Goal: Find specific page/section: Find specific page/section

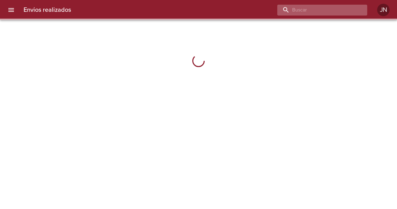
click at [334, 11] on input "buscar" at bounding box center [316, 10] width 79 height 11
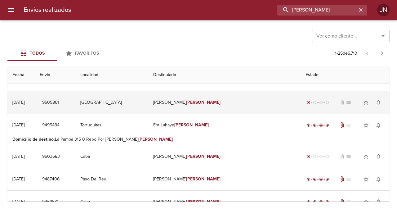
scroll to position [93, 0]
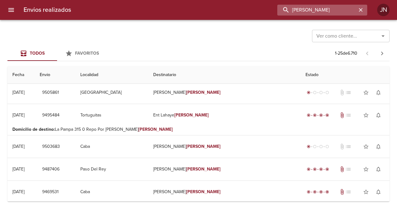
click at [342, 10] on input "[PERSON_NAME]" at bounding box center [316, 10] width 79 height 11
type input "[PERSON_NAME]"
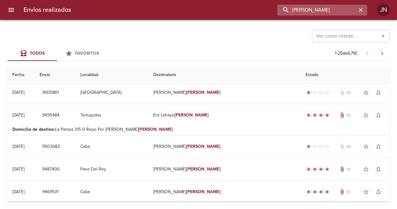
click at [293, 8] on input "[PERSON_NAME]" at bounding box center [316, 10] width 79 height 11
drag, startPoint x: 354, startPoint y: 6, endPoint x: 276, endPoint y: 9, distance: 77.8
click at [276, 9] on div "[PERSON_NAME]" at bounding box center [221, 10] width 291 height 11
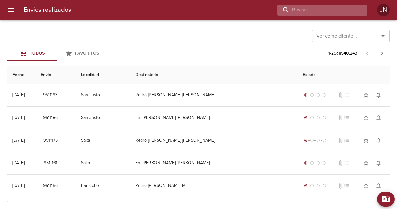
click at [316, 8] on input "buscar" at bounding box center [316, 10] width 79 height 11
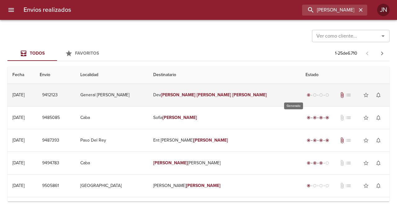
click at [305, 94] on div "radio_button_checked" at bounding box center [308, 95] width 6 height 4
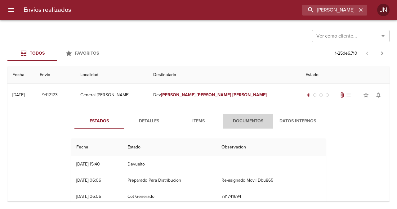
click at [258, 119] on span "Documentos" at bounding box center [248, 121] width 42 height 8
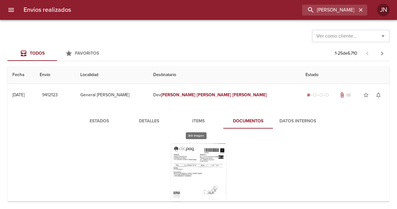
click at [210, 163] on div "Tabla de envíos del cliente" at bounding box center [198, 181] width 56 height 77
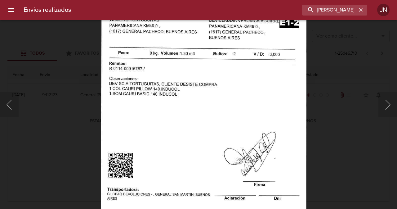
click at [12, 73] on div "Lightbox" at bounding box center [198, 104] width 397 height 209
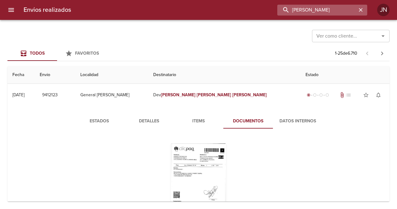
click at [330, 11] on input "[PERSON_NAME]" at bounding box center [316, 10] width 79 height 11
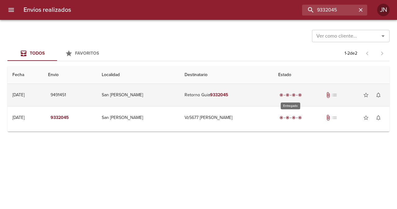
click at [288, 94] on span "radio_button_checked" at bounding box center [287, 95] width 4 height 4
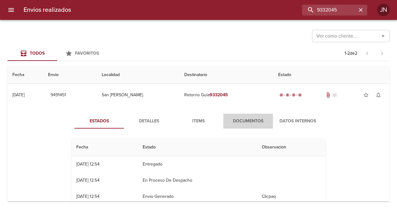
click at [259, 120] on span "Documentos" at bounding box center [248, 121] width 42 height 8
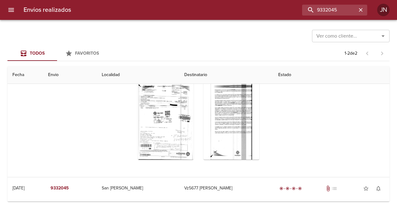
scroll to position [74, 0]
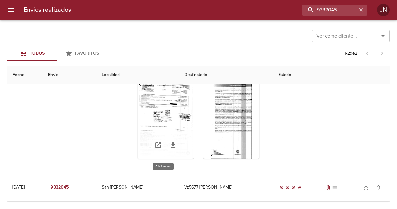
click at [169, 112] on div "Tabla de envíos del cliente" at bounding box center [166, 119] width 56 height 77
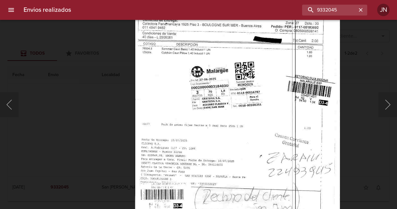
click at [211, 85] on img "Lightbox" at bounding box center [237, 100] width 205 height 294
click at [8, 98] on button "Anterior" at bounding box center [9, 104] width 19 height 25
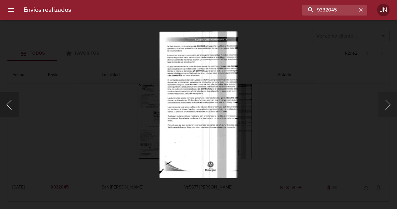
click at [7, 105] on button "Anterior" at bounding box center [9, 104] width 19 height 25
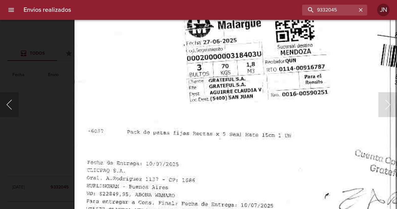
click at [7, 104] on button "Anterior" at bounding box center [9, 104] width 19 height 25
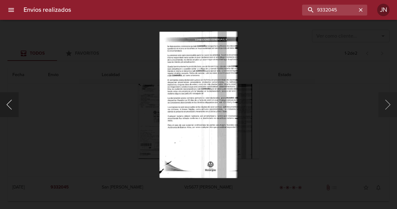
click at [7, 105] on button "Anterior" at bounding box center [9, 104] width 19 height 25
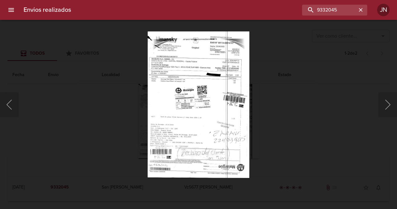
click at [62, 60] on div "Lightbox" at bounding box center [198, 104] width 397 height 209
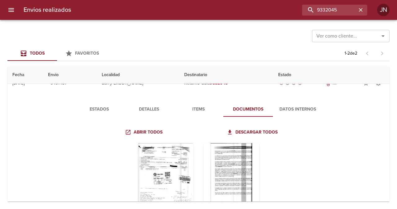
scroll to position [0, 0]
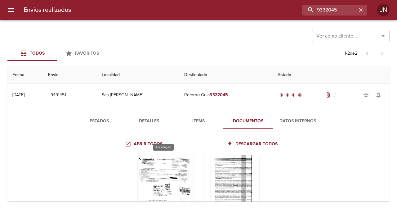
click at [164, 170] on div "Tabla de envíos del cliente" at bounding box center [166, 193] width 56 height 77
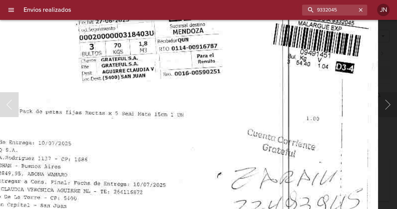
click at [213, 109] on img "Lightbox" at bounding box center [172, 62] width 411 height 592
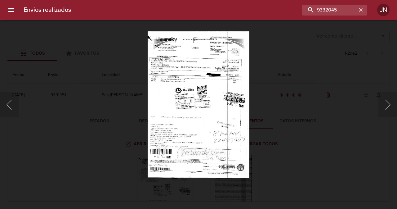
click at [217, 113] on img "Lightbox" at bounding box center [199, 104] width 102 height 147
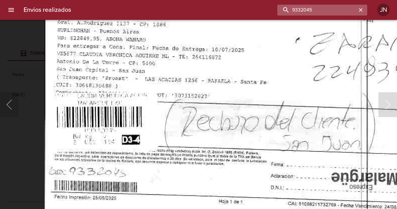
click at [334, 11] on input "9332045" at bounding box center [316, 10] width 79 height 11
click at [334, 10] on input "9332045" at bounding box center [316, 10] width 79 height 11
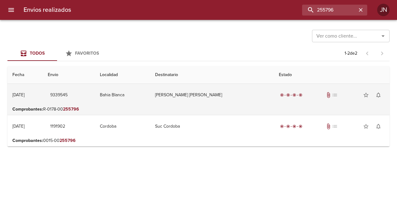
click at [206, 95] on td "Andrea Magali Villanueva Ml" at bounding box center [211, 95] width 123 height 22
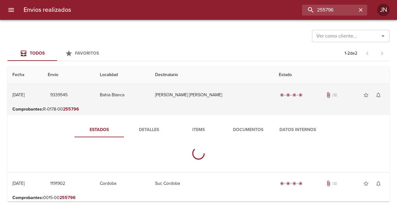
click at [206, 95] on td "Andrea Magali Villanueva Ml" at bounding box center [211, 95] width 123 height 22
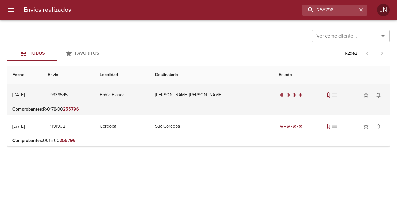
click at [208, 94] on td "Andrea Magali Villanueva Ml" at bounding box center [211, 95] width 123 height 22
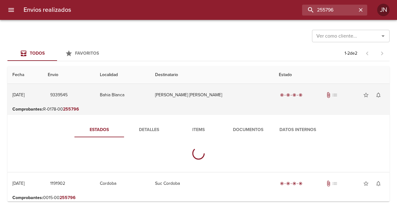
click at [208, 94] on td "Andrea Magali Villanueva Ml" at bounding box center [211, 95] width 123 height 22
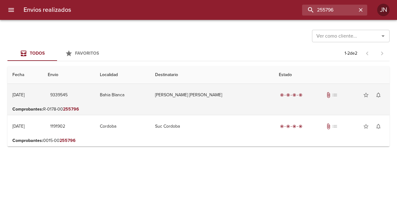
click at [208, 94] on td "Andrea Magali Villanueva Ml" at bounding box center [211, 95] width 123 height 22
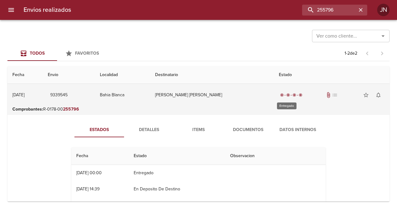
click at [286, 94] on span "radio_button_checked" at bounding box center [288, 95] width 4 height 4
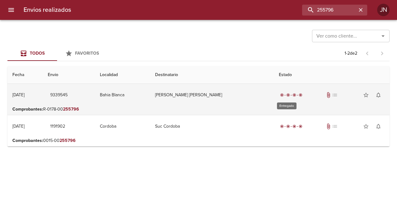
click at [282, 93] on div "radio_button_checked" at bounding box center [282, 95] width 6 height 4
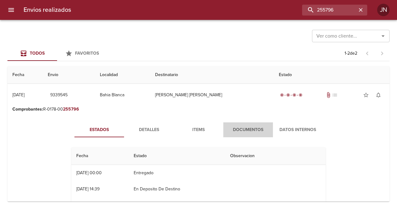
click at [246, 129] on span "Documentos" at bounding box center [248, 130] width 42 height 8
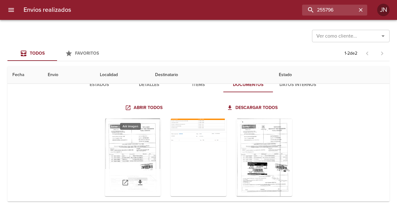
scroll to position [62, 0]
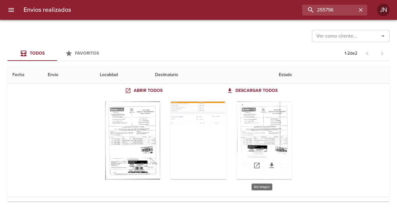
click at [256, 130] on div "Tabla de envíos del cliente" at bounding box center [264, 139] width 56 height 77
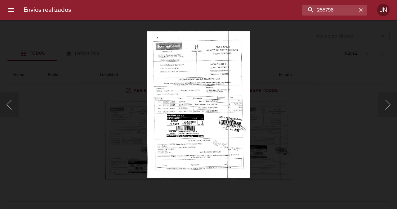
click at [233, 86] on img "Lightbox" at bounding box center [198, 104] width 103 height 147
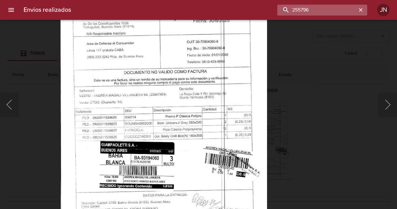
click at [332, 12] on input "255796" at bounding box center [316, 10] width 79 height 11
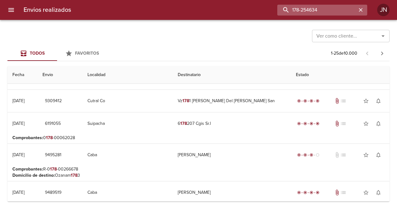
click at [333, 8] on input "178-254634" at bounding box center [316, 10] width 79 height 11
type input "1"
click at [334, 9] on input "178-254634" at bounding box center [316, 10] width 79 height 11
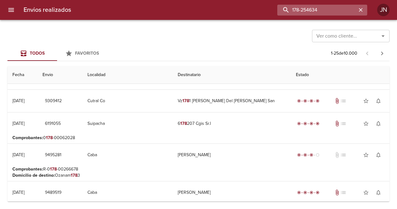
click at [334, 9] on input "178-254634" at bounding box center [316, 10] width 79 height 11
click at [334, 8] on input "178-254634" at bounding box center [316, 10] width 79 height 11
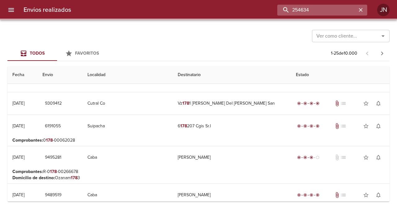
scroll to position [0, 0]
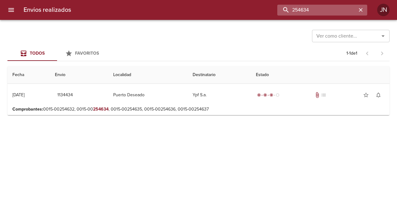
click at [334, 9] on input "254634" at bounding box center [316, 10] width 79 height 11
drag, startPoint x: 334, startPoint y: 9, endPoint x: 341, endPoint y: -1, distance: 12.7
click at [341, 0] on html "Envios realizados 254634 JN Ver como cliente... Ver como cliente... Todos Favor…" at bounding box center [198, 0] width 397 height 0
type input "178-254635"
